Goal: Obtain resource: Download file/media

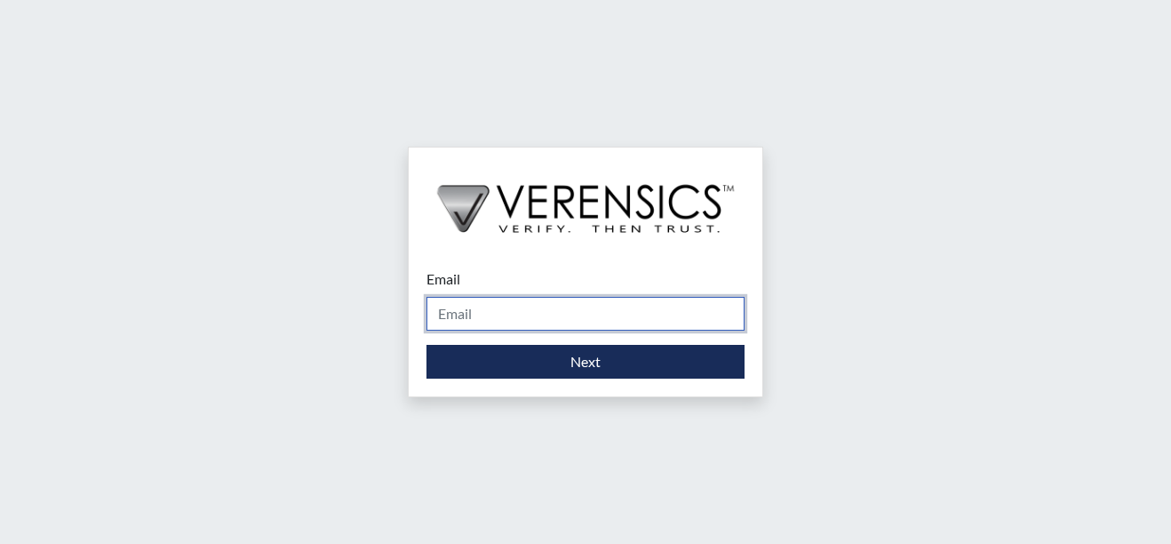
click at [510, 311] on input "Email" at bounding box center [585, 314] width 318 height 34
type input "[PERSON_NAME][EMAIL_ADDRESS][PERSON_NAME][DOMAIN_NAME]"
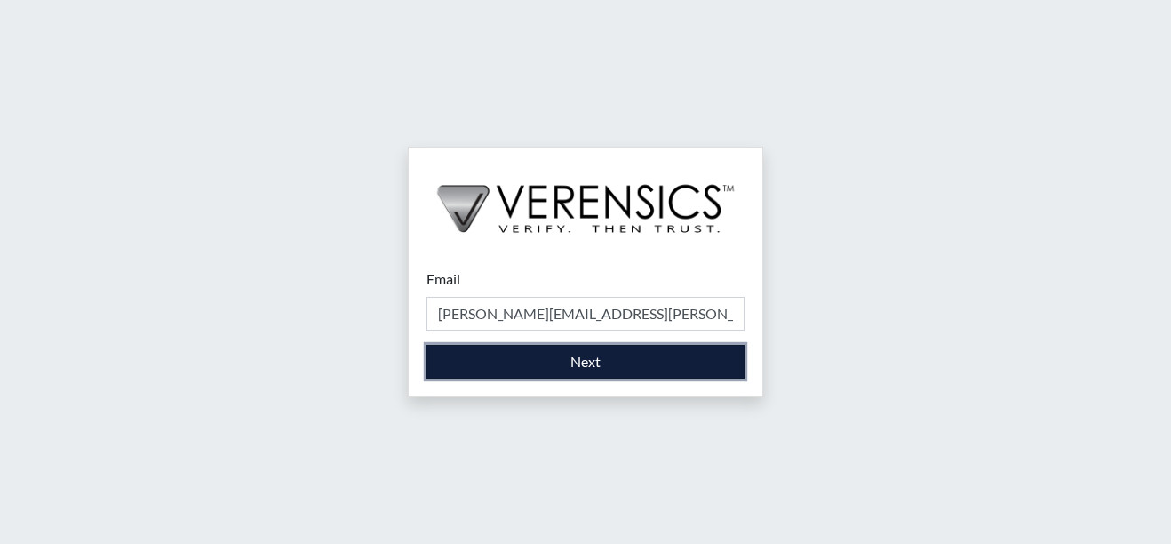
click at [566, 360] on button "Next" at bounding box center [585, 362] width 318 height 34
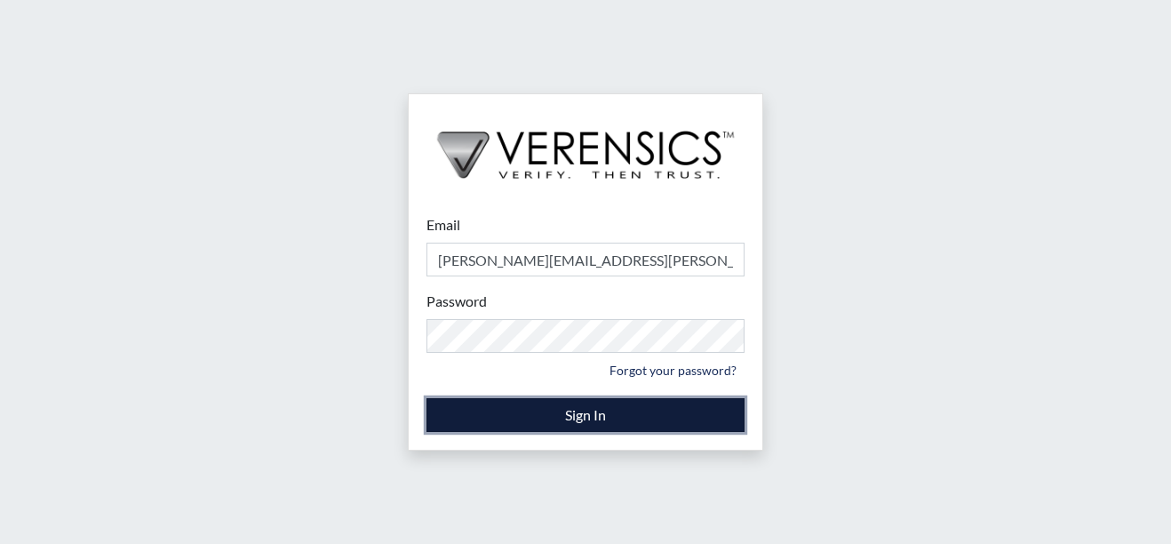
click at [596, 416] on button "Sign In" at bounding box center [585, 415] width 318 height 34
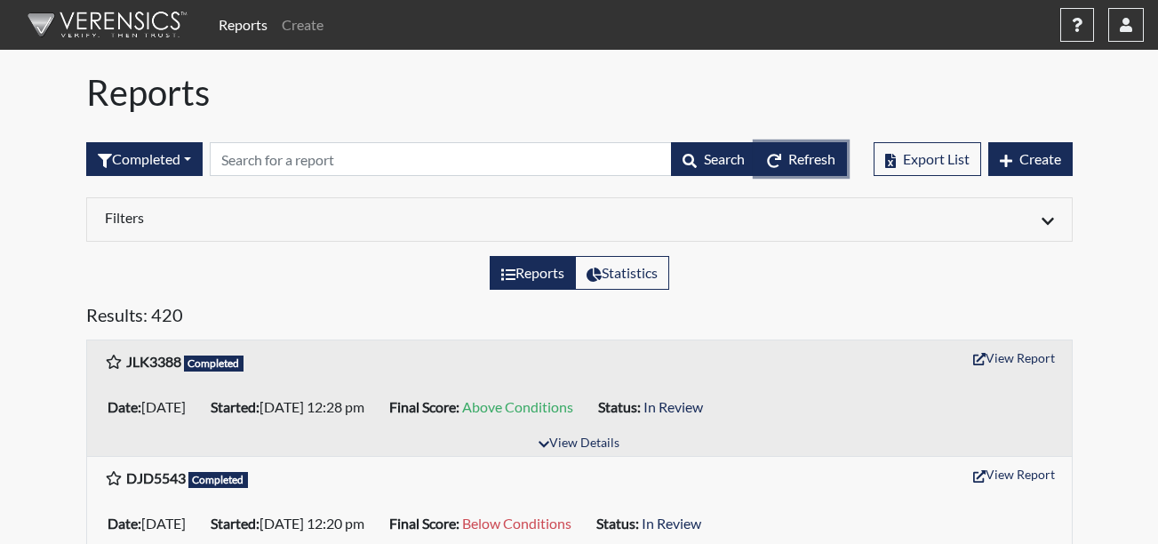
click at [799, 158] on span "Refresh" at bounding box center [811, 158] width 47 height 17
click at [567, 444] on button "View Details" at bounding box center [578, 444] width 97 height 24
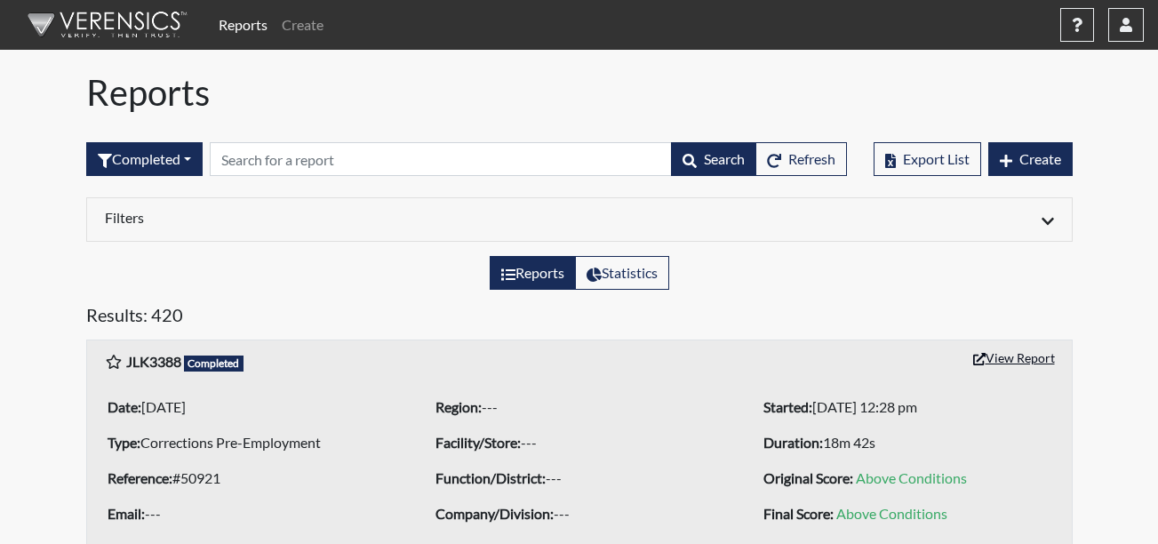
click at [1014, 361] on button "View Report" at bounding box center [1014, 358] width 98 height 28
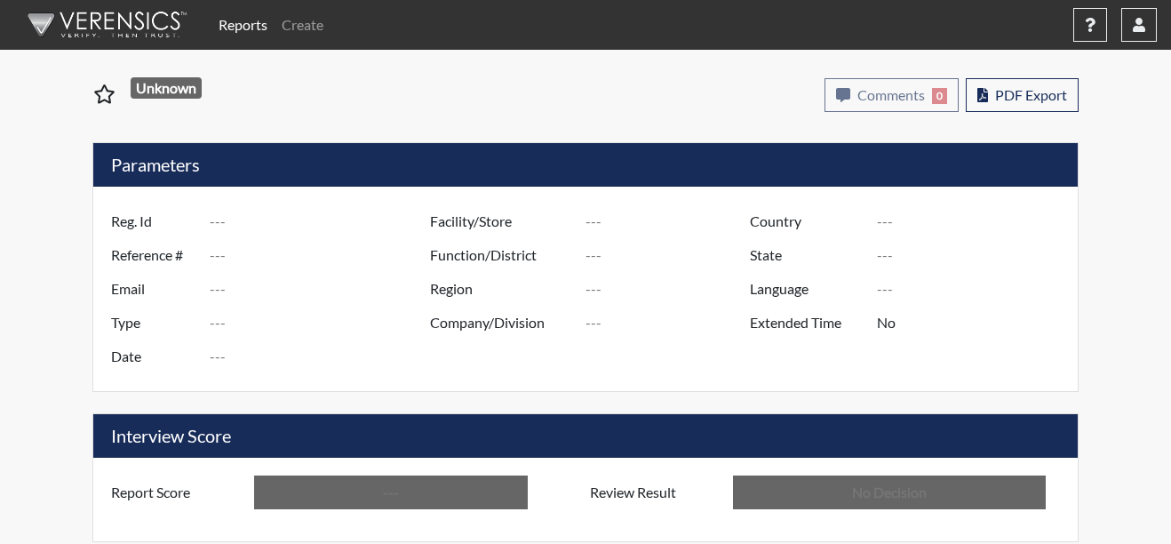
type input "JLK3388"
type input "50921"
type input "---"
type input "Corrections Pre-Employment"
type input "Aug 25, 2025"
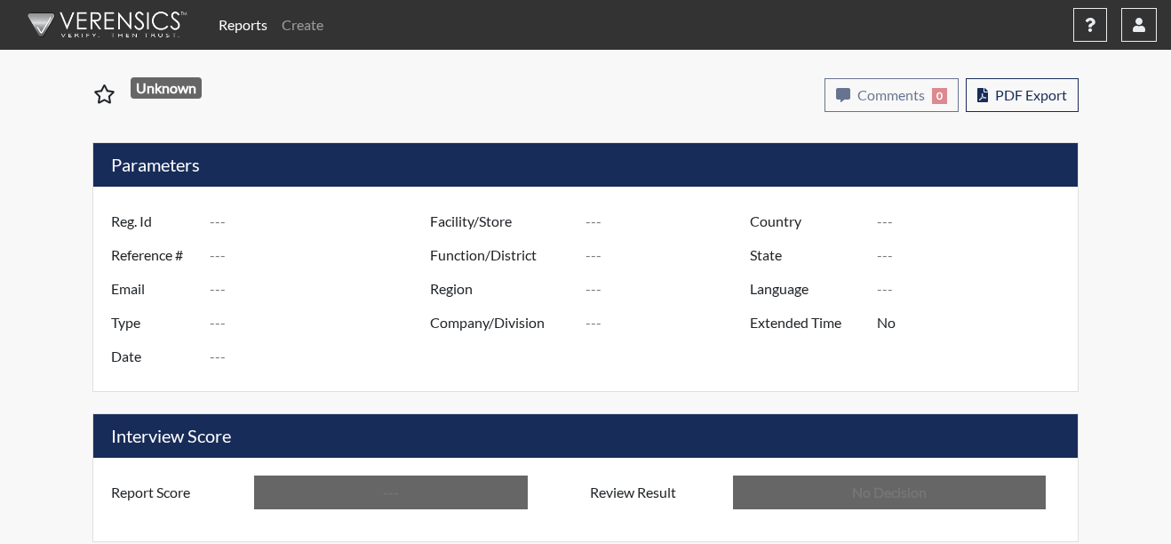
type input "[GEOGRAPHIC_DATA]"
type input "[US_STATE]"
type input "English"
type input "Above Conditions"
type input "In Review"
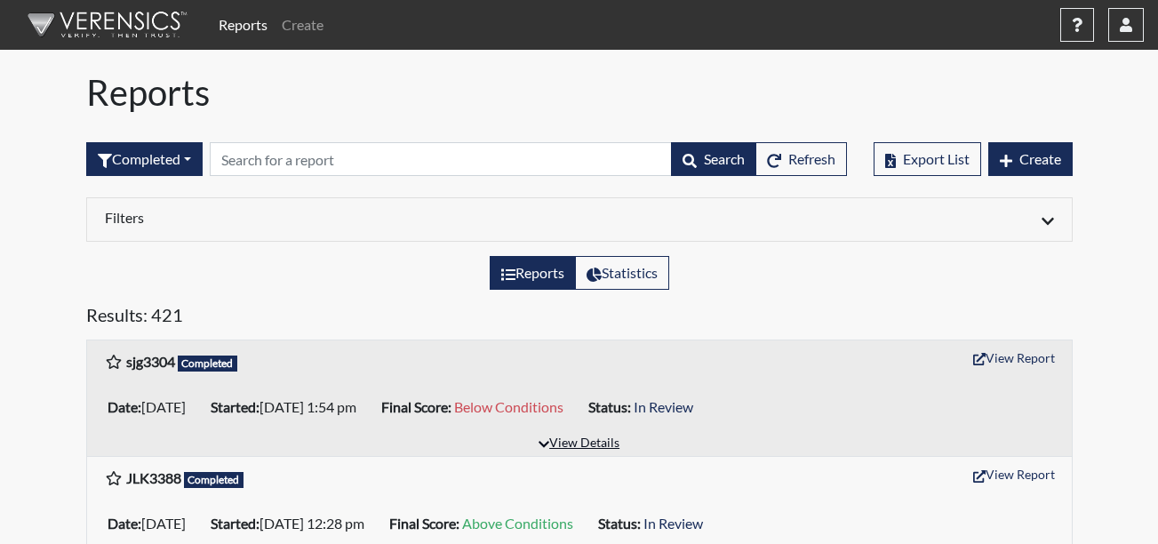
click at [595, 444] on button "View Details" at bounding box center [578, 444] width 97 height 24
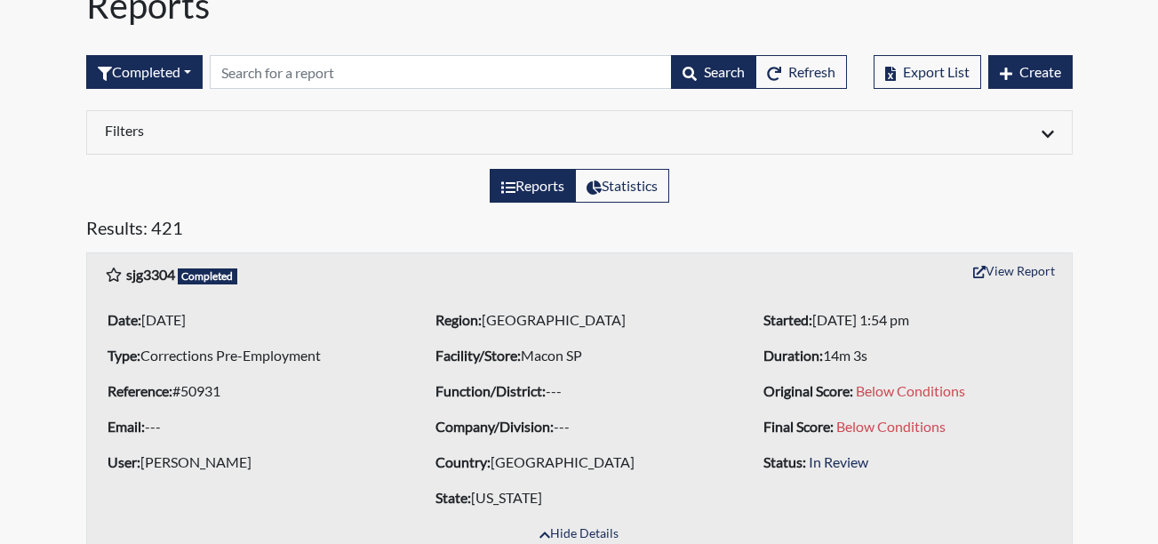
scroll to position [75, 0]
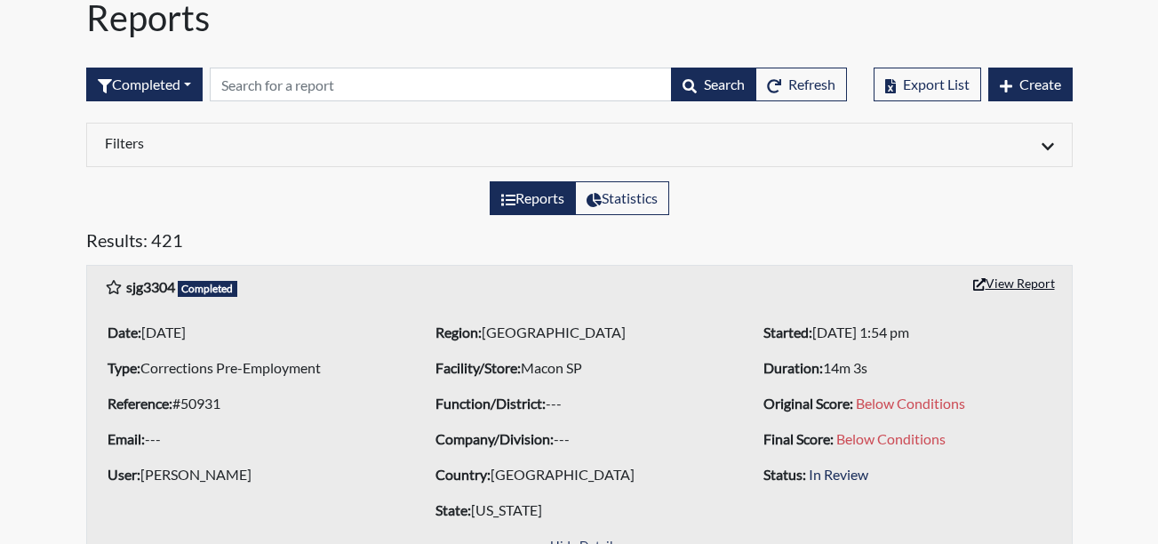
click at [1010, 285] on button "View Report" at bounding box center [1014, 283] width 98 height 28
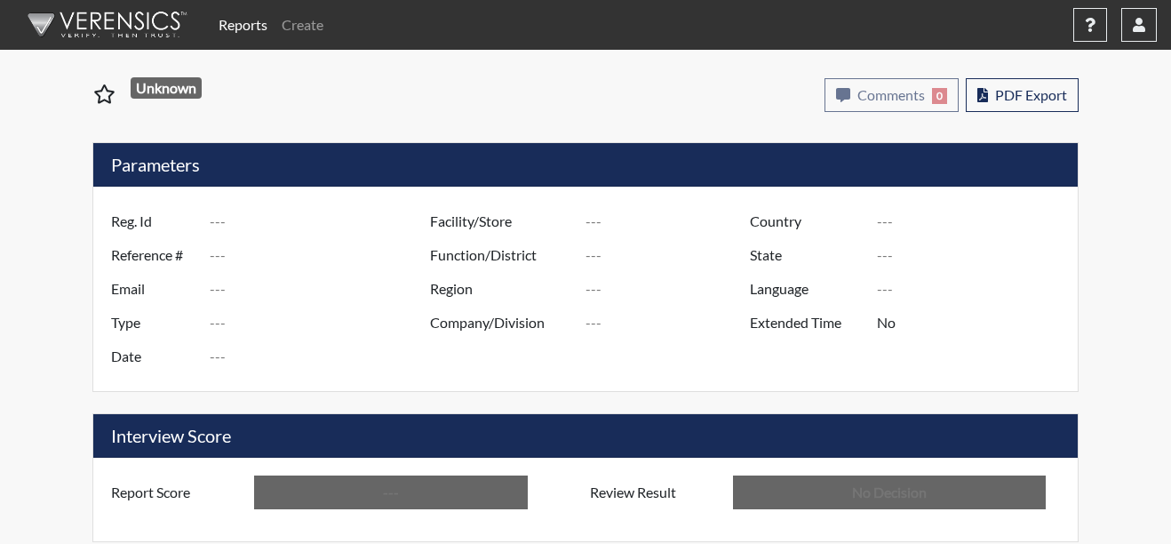
type input "sjg3304"
type input "50931"
type input "---"
type input "Corrections Pre-Employment"
type input "[DATE]"
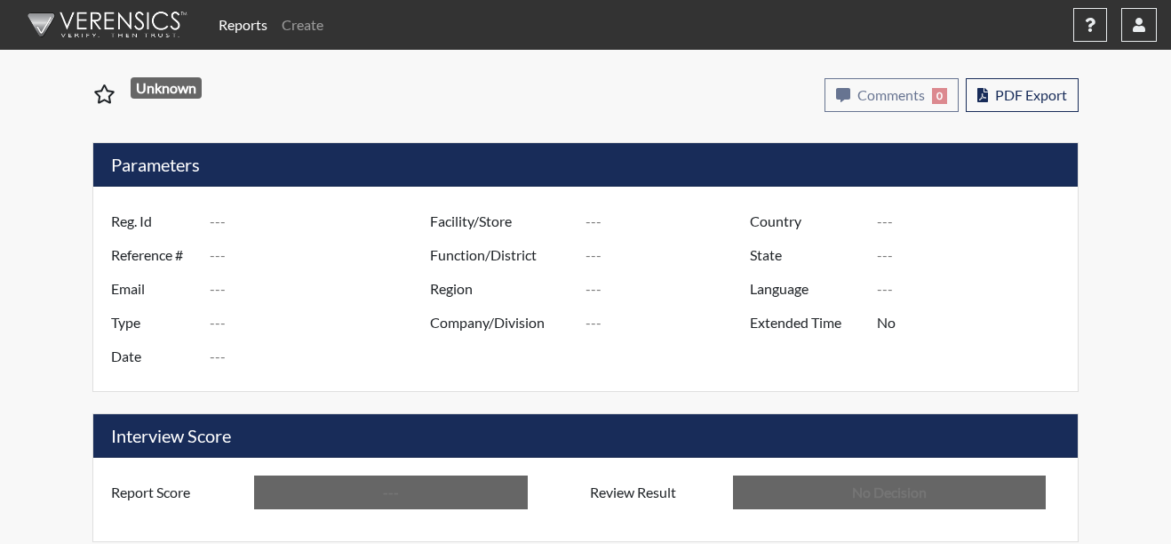
type input "Macon SP"
type input "Southwest Region"
type input "[GEOGRAPHIC_DATA]"
type input "[US_STATE]"
type input "English"
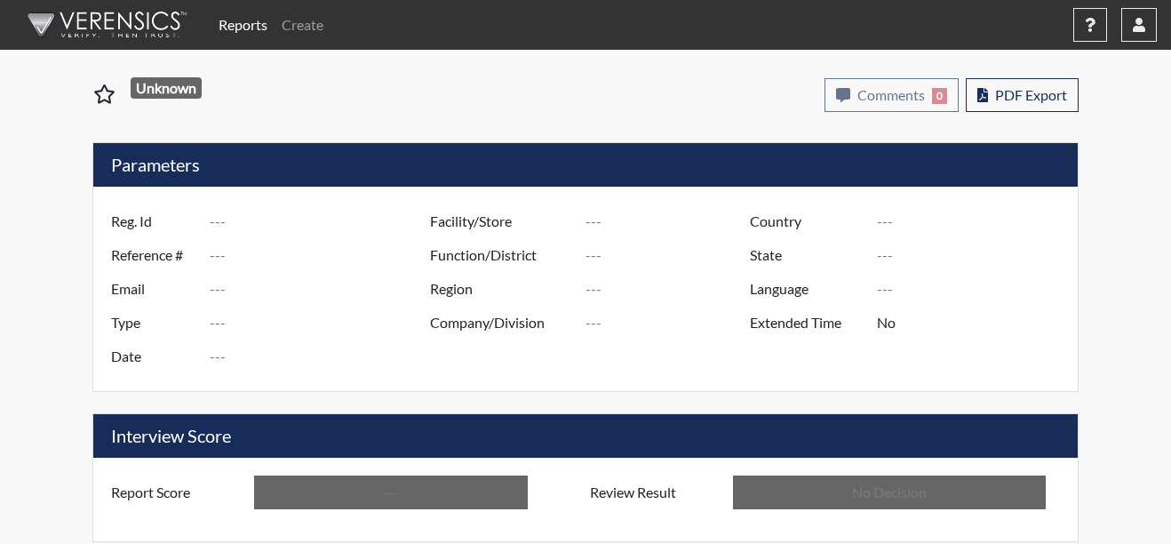
type input "Below Conditions"
type input "In Review"
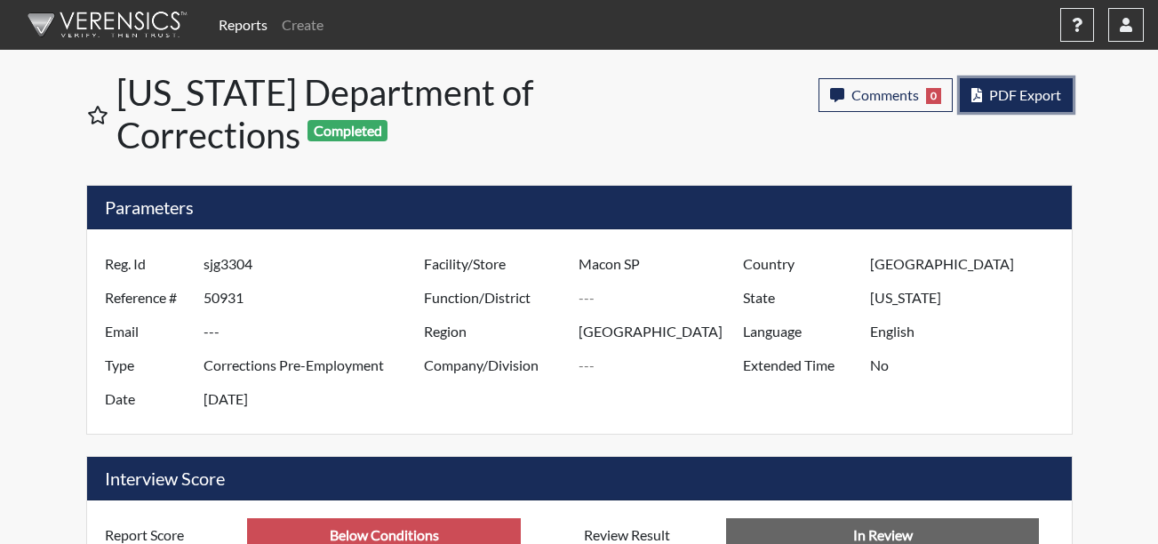
click at [1012, 104] on button "PDF Export" at bounding box center [1015, 95] width 113 height 34
